Goal: Information Seeking & Learning: Learn about a topic

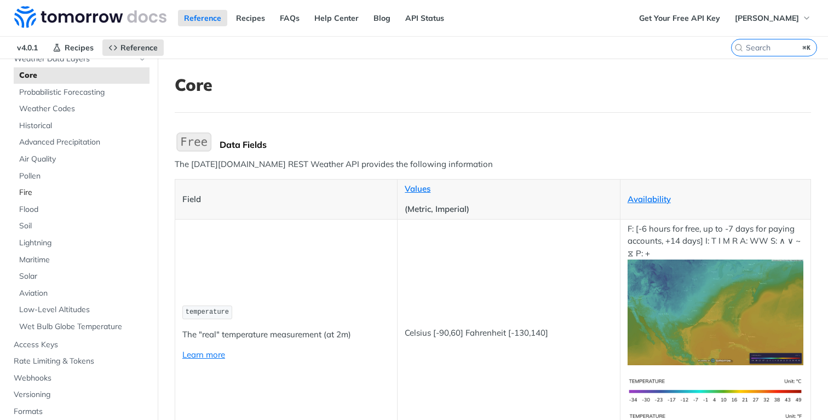
scroll to position [74, 0]
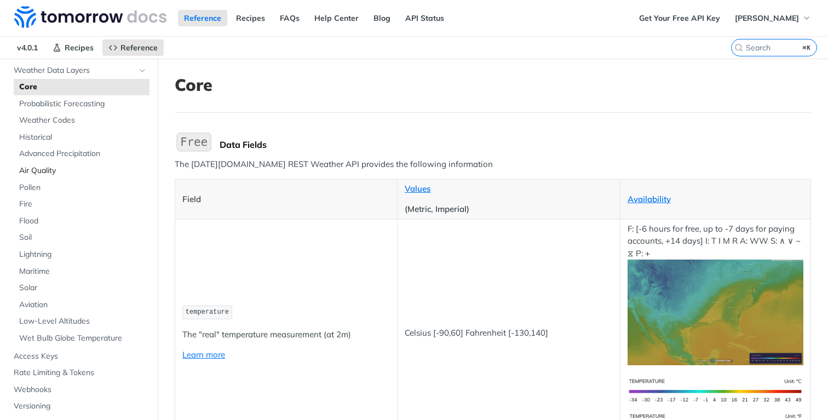
click at [53, 172] on span "Air Quality" at bounding box center [83, 170] width 128 height 11
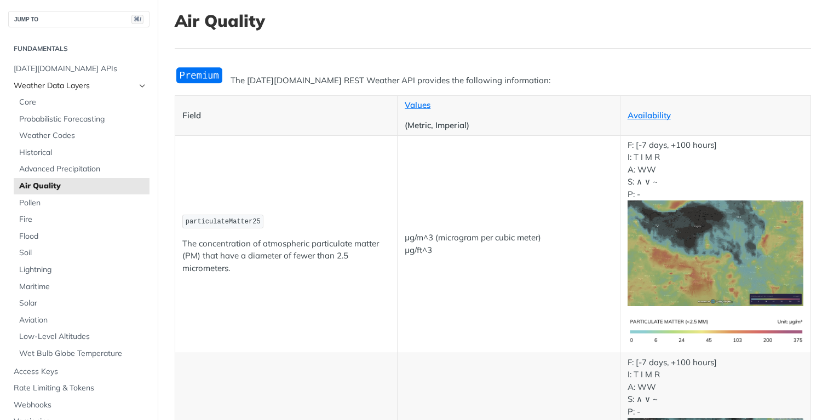
click at [142, 87] on icon "Hide subpages for Weather Data Layers" at bounding box center [142, 86] width 9 height 9
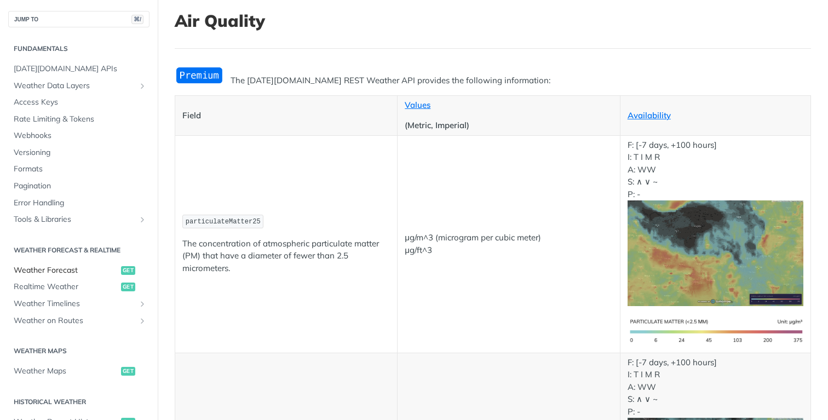
click at [69, 266] on span "Weather Forecast" at bounding box center [66, 270] width 105 height 11
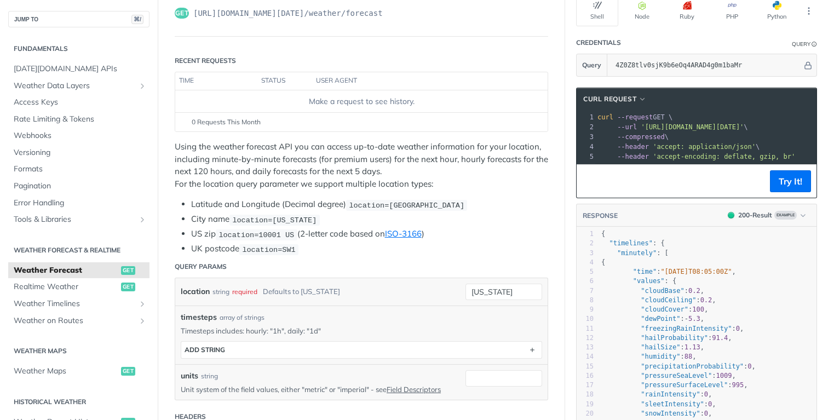
scroll to position [99, 0]
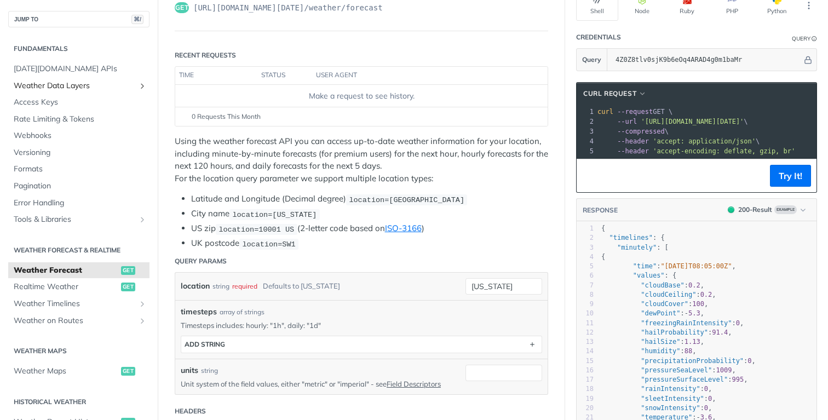
click at [69, 90] on span "Weather Data Layers" at bounding box center [75, 86] width 122 height 11
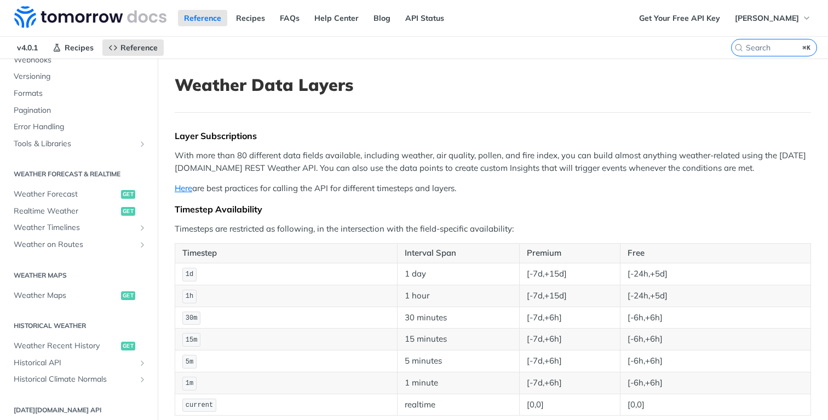
scroll to position [409, 0]
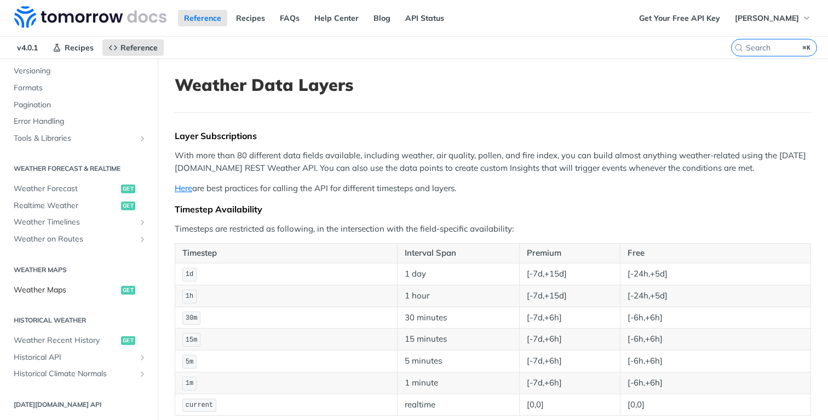
click at [74, 290] on span "Weather Maps" at bounding box center [66, 290] width 105 height 11
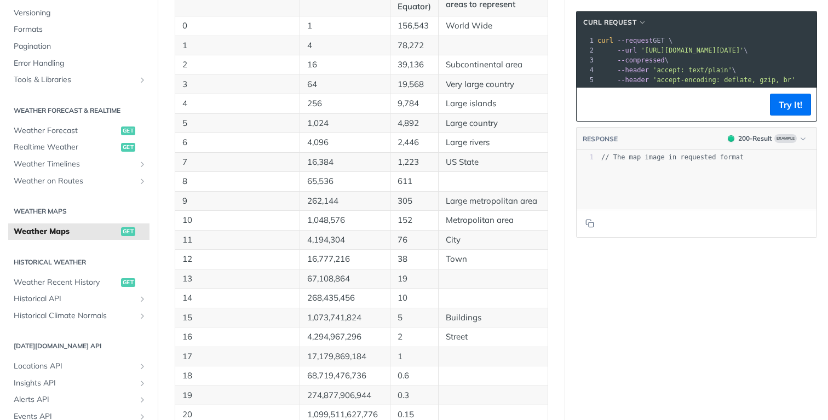
scroll to position [411, 0]
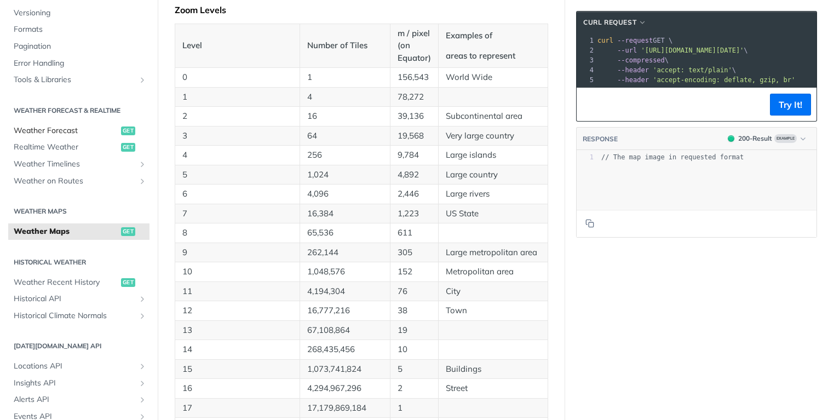
click at [79, 133] on span "Weather Forecast" at bounding box center [66, 130] width 105 height 11
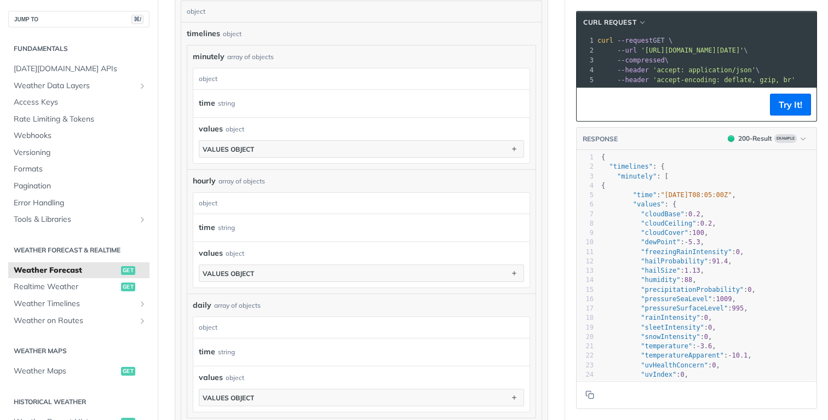
scroll to position [640, 0]
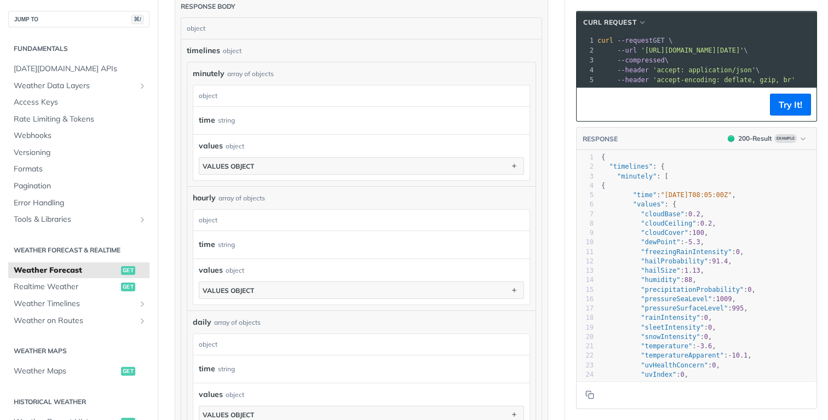
click at [75, 28] on div "Fundamentals [DATE][DOMAIN_NAME] APIs Weather Data Layers Core Probabilistic Fo…" at bounding box center [79, 377] width 158 height 701
click at [70, 20] on button "JUMP TO ⌘/" at bounding box center [78, 19] width 141 height 16
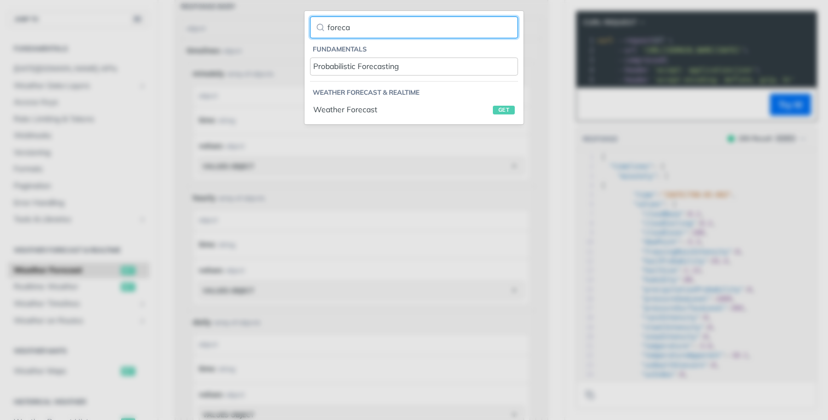
type input "foreca"
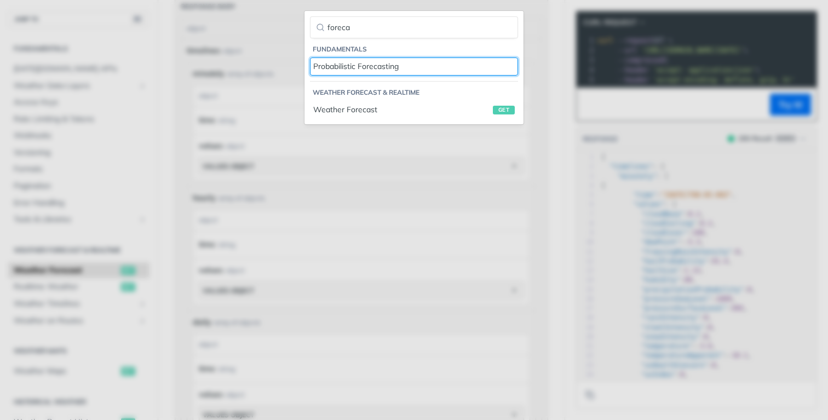
click at [365, 70] on div "Probabilistic Forecasting" at bounding box center [414, 67] width 202 height 12
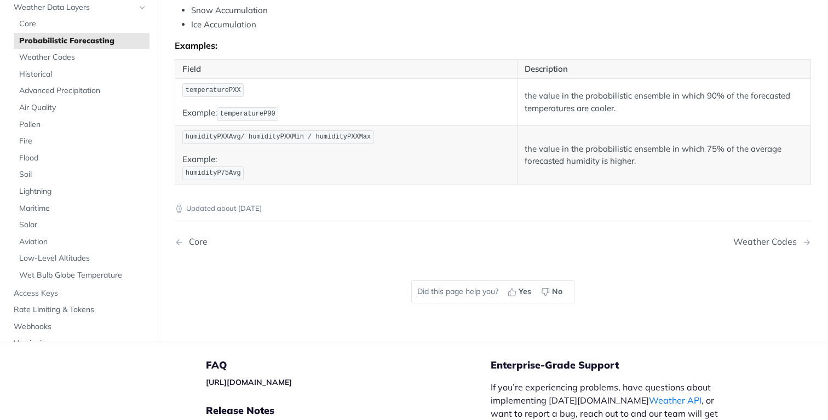
scroll to position [692, 0]
